Goal: Transaction & Acquisition: Purchase product/service

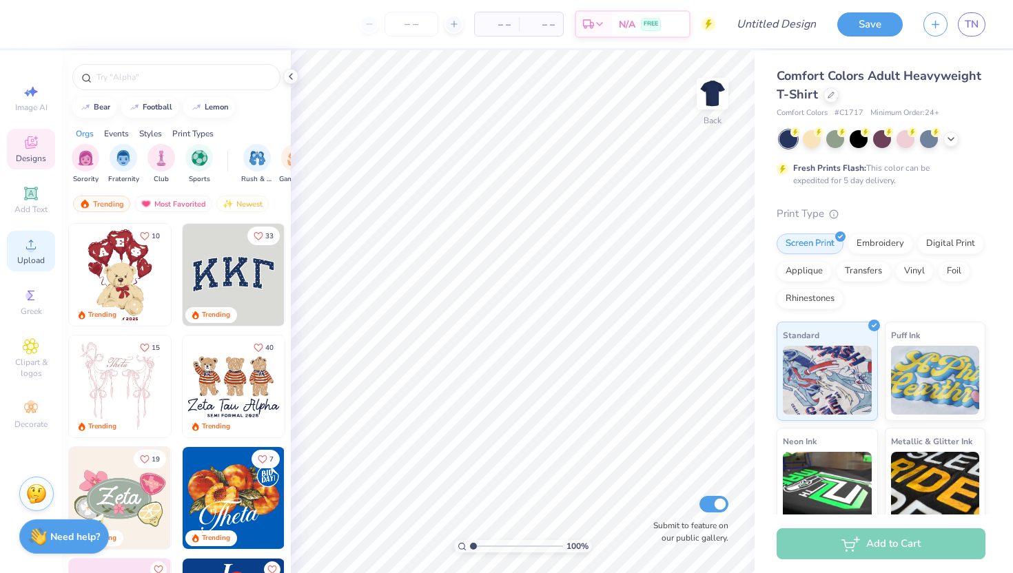
click at [34, 245] on icon at bounding box center [31, 244] width 17 height 17
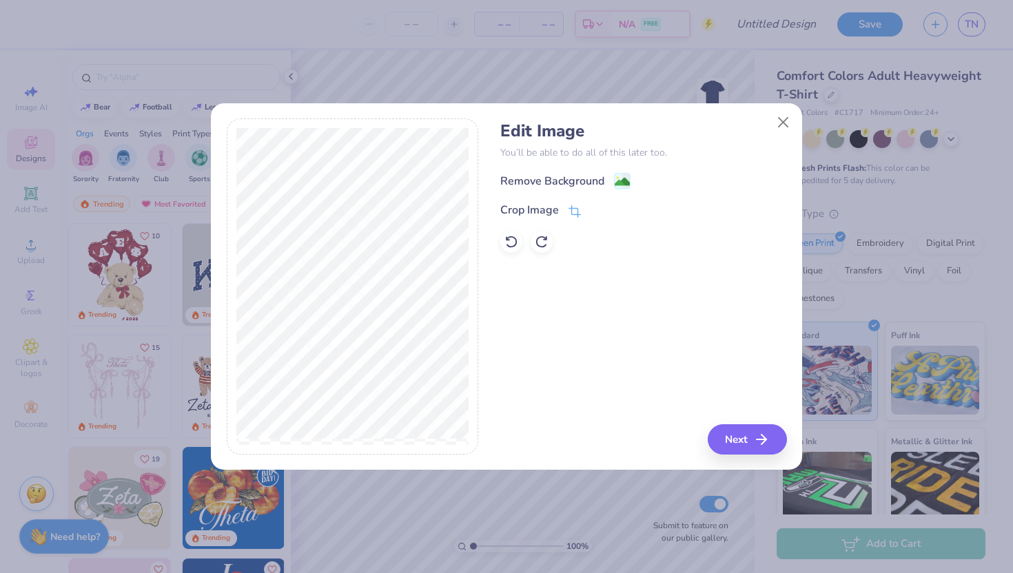
click at [592, 172] on div "Edit Image You’ll be able to do all of this later too. Remove Background Crop I…" at bounding box center [643, 187] width 286 height 132
click at [592, 176] on div "Remove Background" at bounding box center [552, 182] width 104 height 17
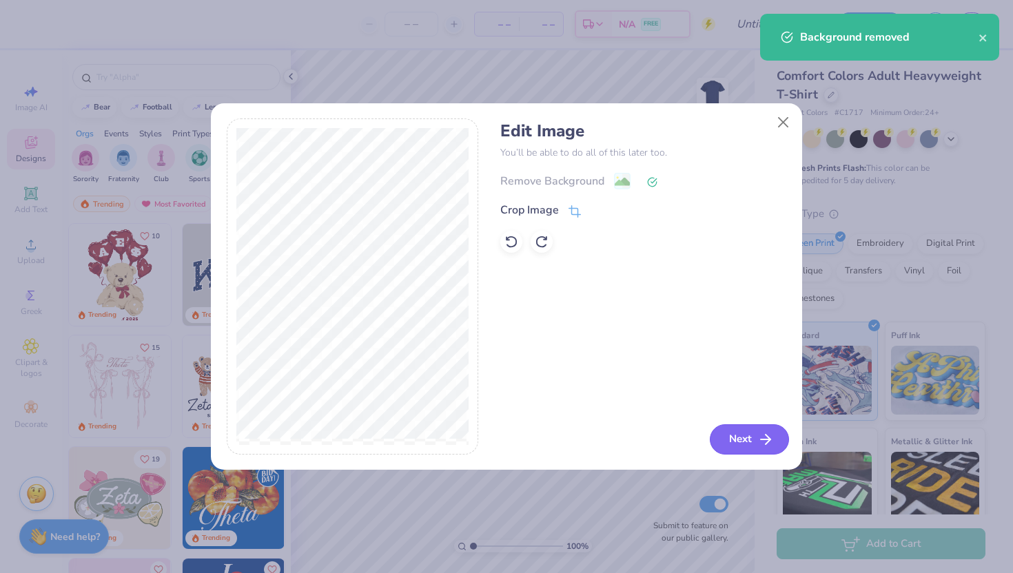
click at [764, 440] on line "button" at bounding box center [766, 440] width 10 height 0
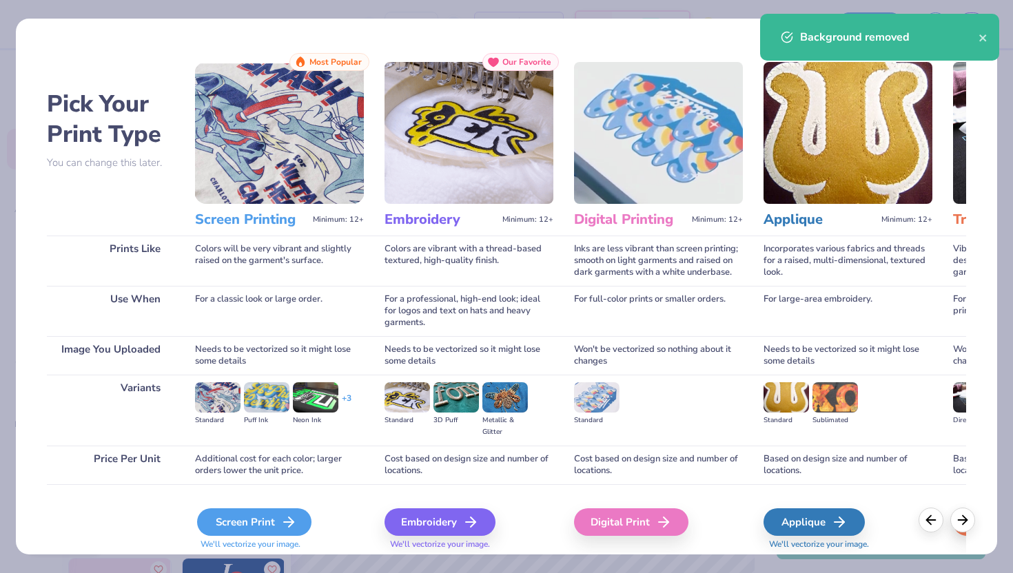
click at [273, 520] on div "Screen Print" at bounding box center [254, 523] width 114 height 28
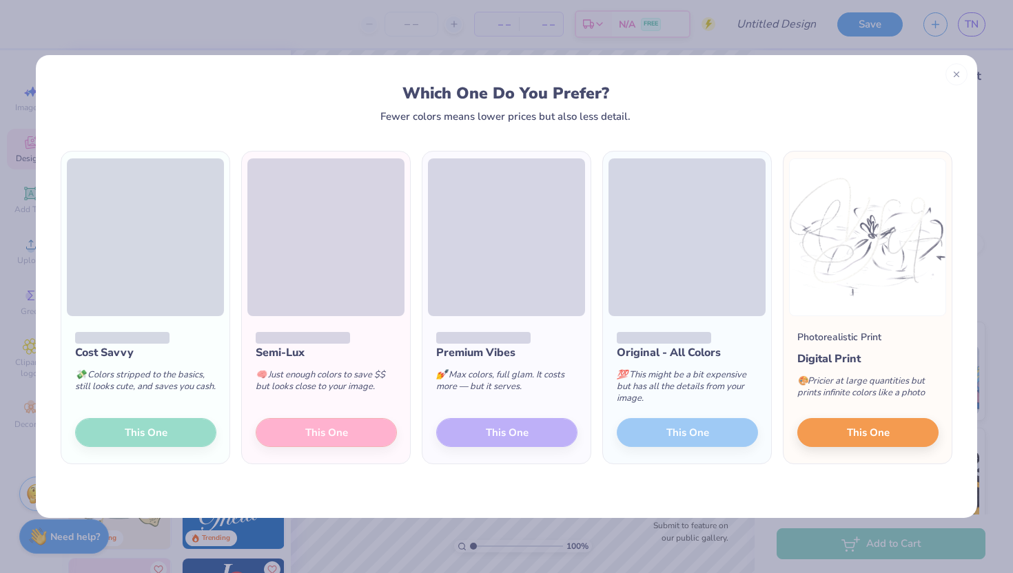
click at [160, 432] on div "Cost Savvy 💸 Colors stripped to the basics, still looks cute, and saves you cas…" at bounding box center [145, 389] width 168 height 147
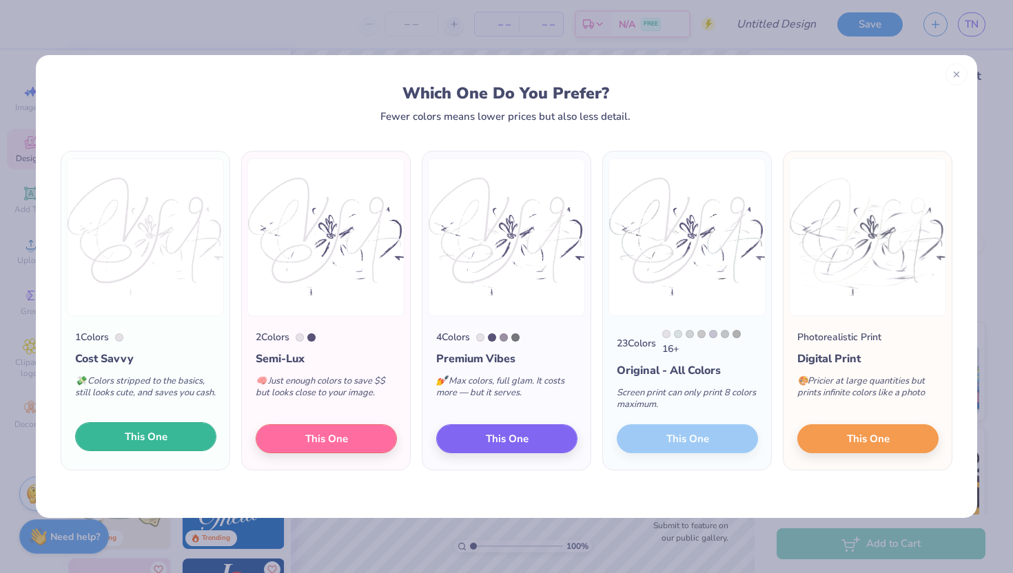
click at [154, 445] on span "This One" at bounding box center [146, 437] width 43 height 16
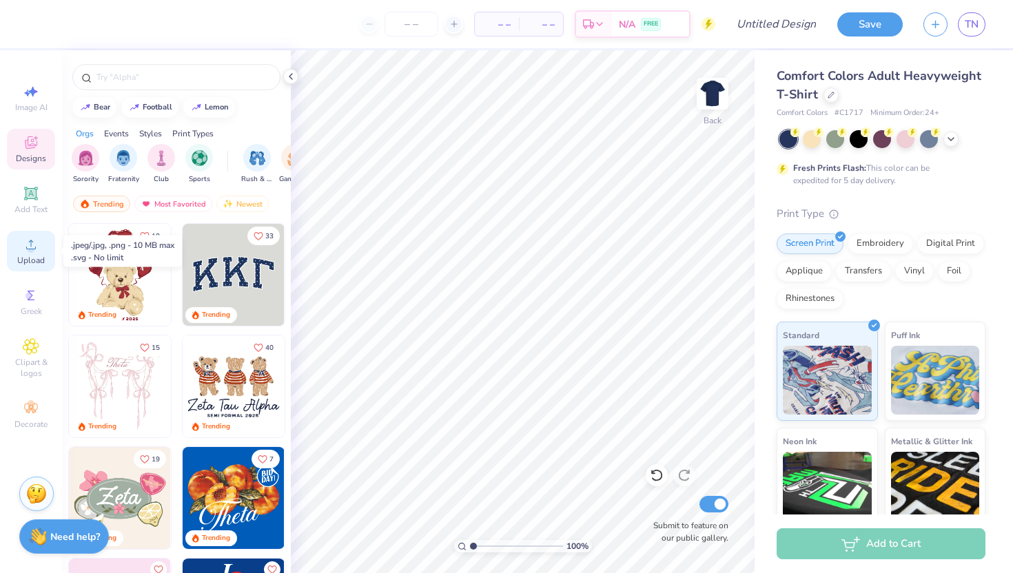
click at [28, 257] on span "Upload" at bounding box center [31, 260] width 28 height 11
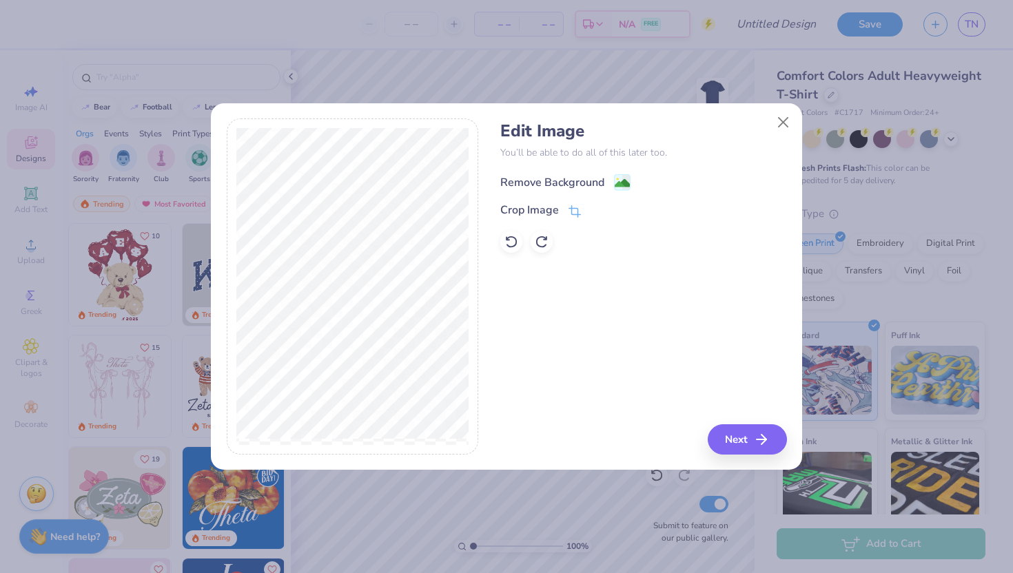
click at [560, 179] on div "Remove Background" at bounding box center [552, 182] width 104 height 17
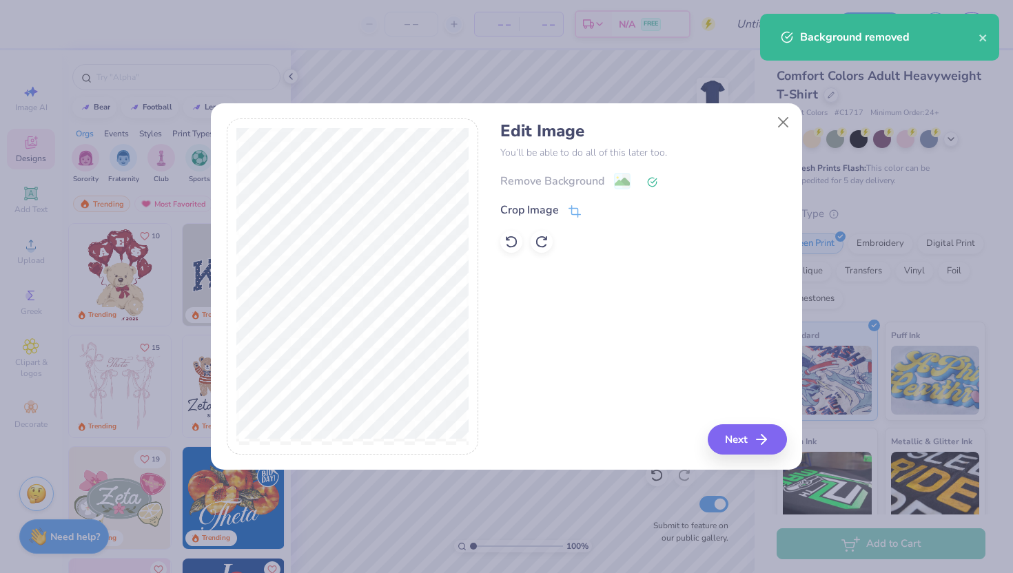
click at [629, 278] on div "Edit Image You’ll be able to do all of this later too. Remove Background Crop I…" at bounding box center [643, 287] width 286 height 336
click at [735, 430] on button "Next" at bounding box center [749, 440] width 79 height 30
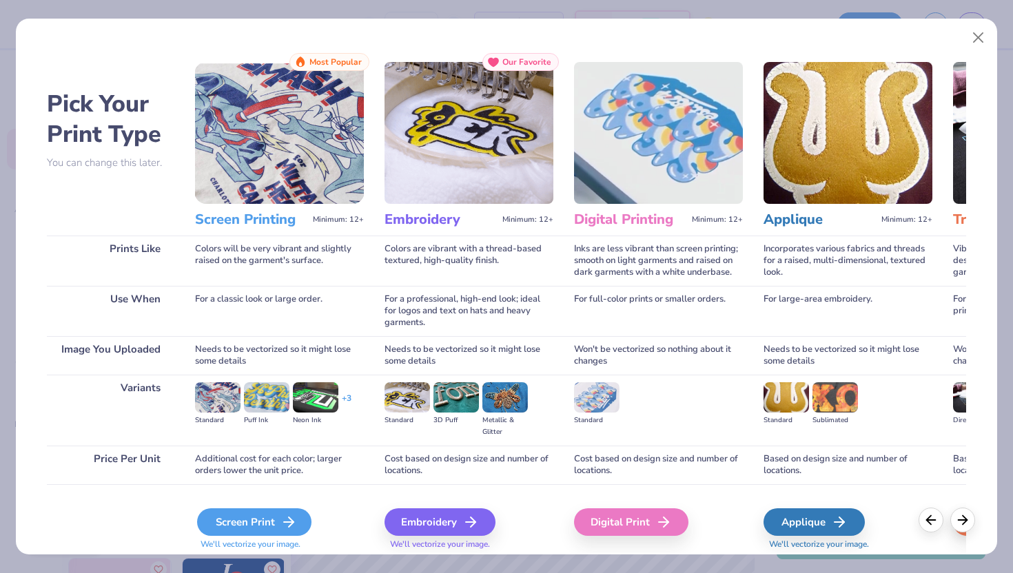
click at [273, 530] on div "Screen Print" at bounding box center [254, 523] width 114 height 28
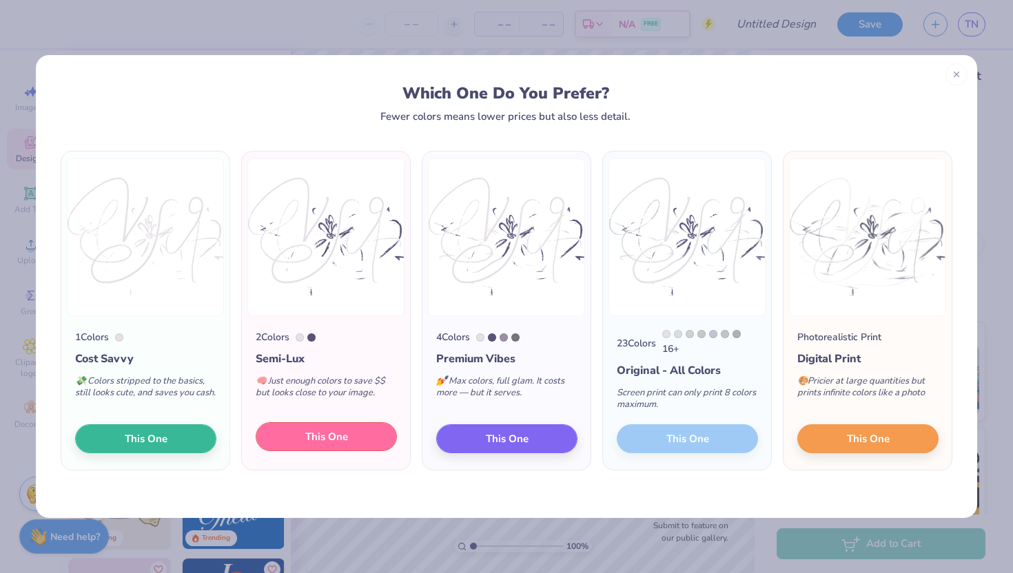
click at [330, 444] on span "This One" at bounding box center [326, 437] width 43 height 16
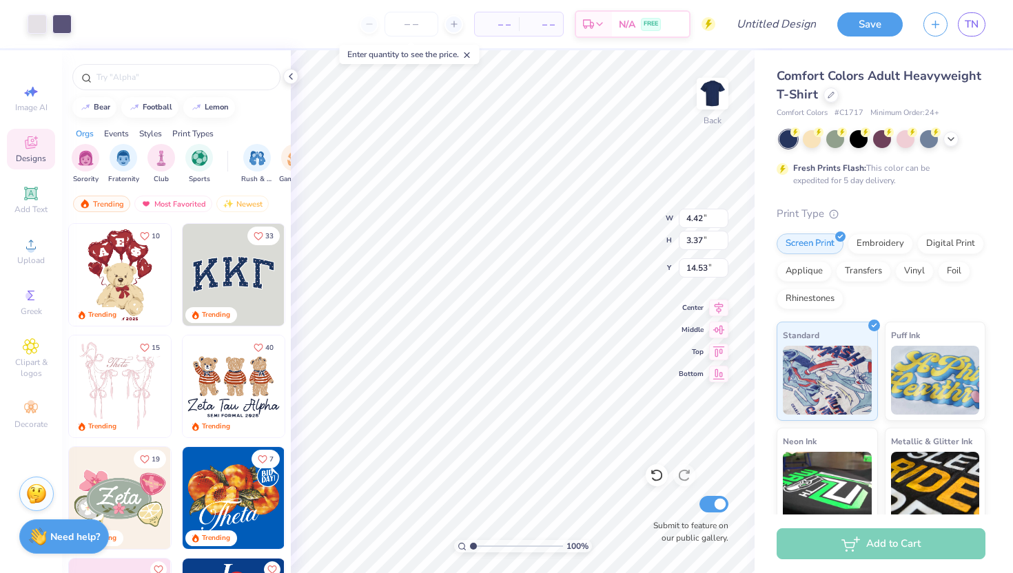
type input "4.42"
type input "3.37"
type input "4.10"
type input "4.25"
type input "3.24"
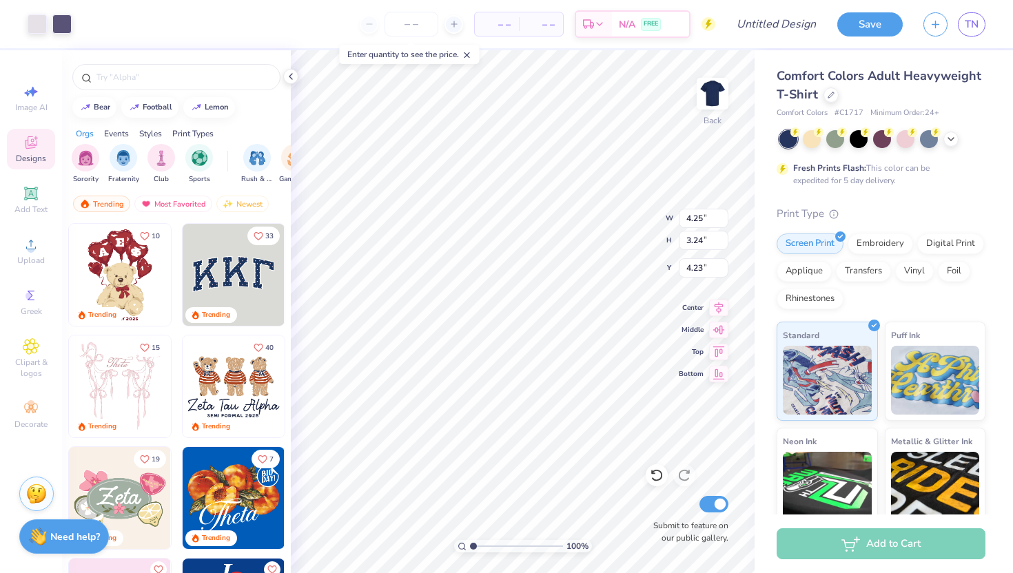
type input "3.97"
click at [711, 93] on img at bounding box center [712, 93] width 55 height 55
click at [32, 246] on circle at bounding box center [31, 249] width 8 height 8
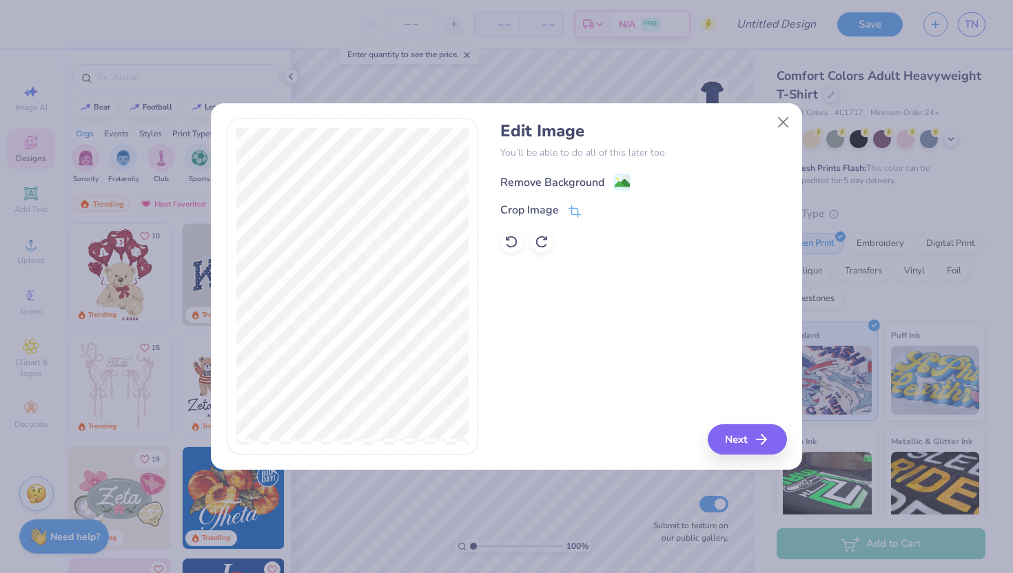
click at [524, 184] on div "Remove Background" at bounding box center [552, 182] width 104 height 17
